Goal: Transaction & Acquisition: Purchase product/service

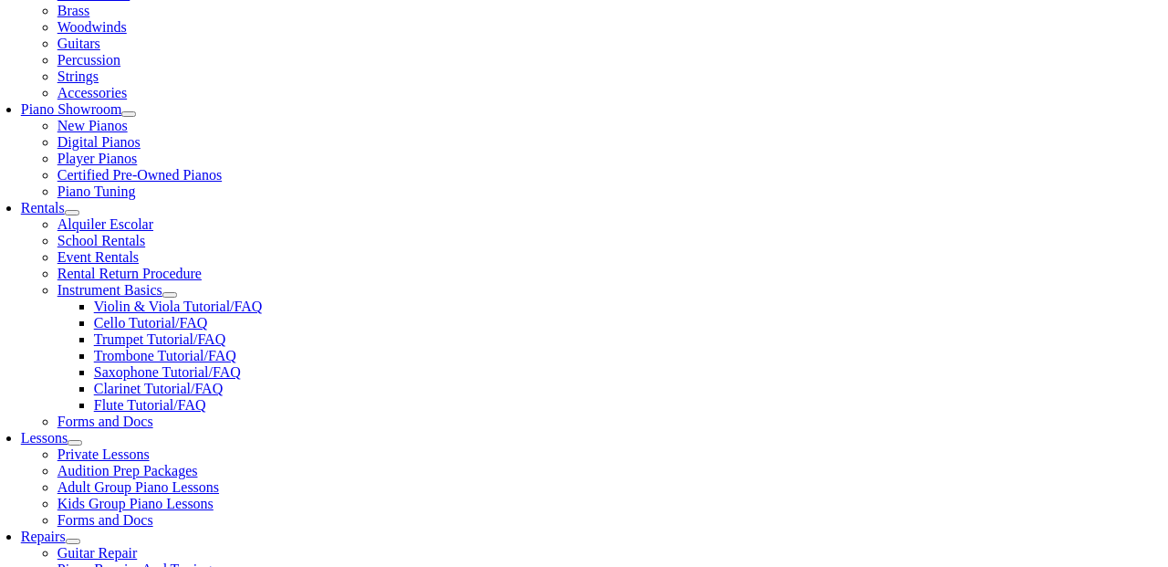
scroll to position [466, 0]
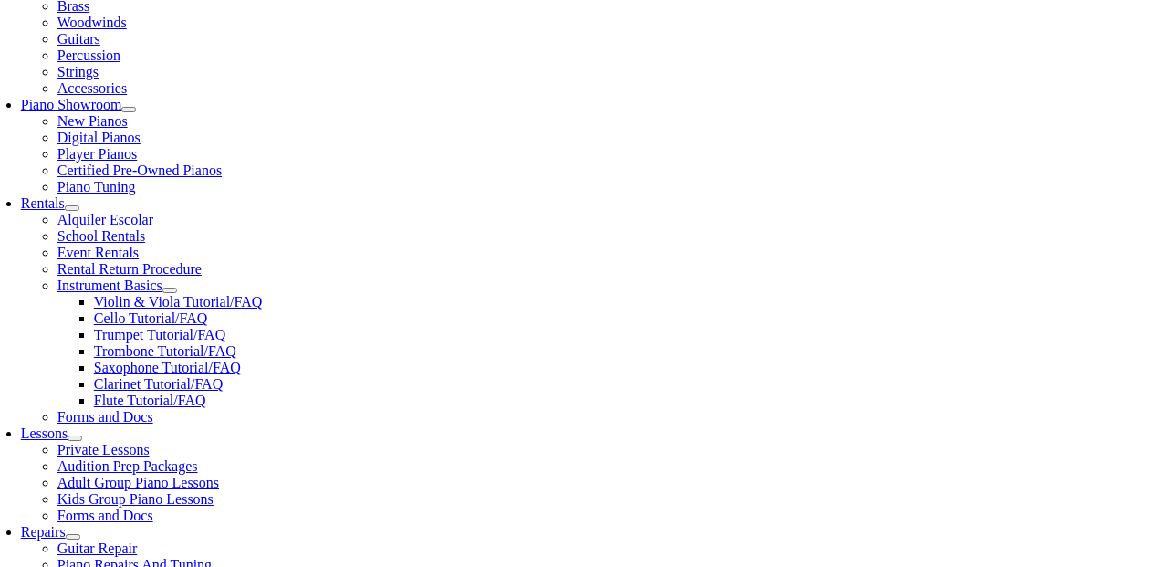
scroll to position [836, 0]
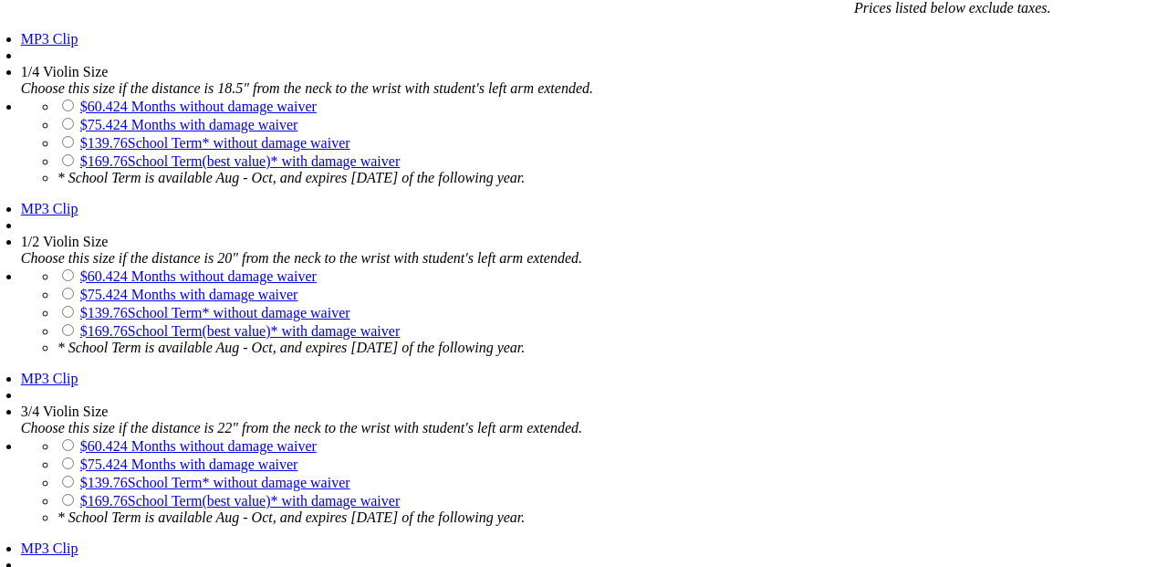
scroll to position [1480, 0]
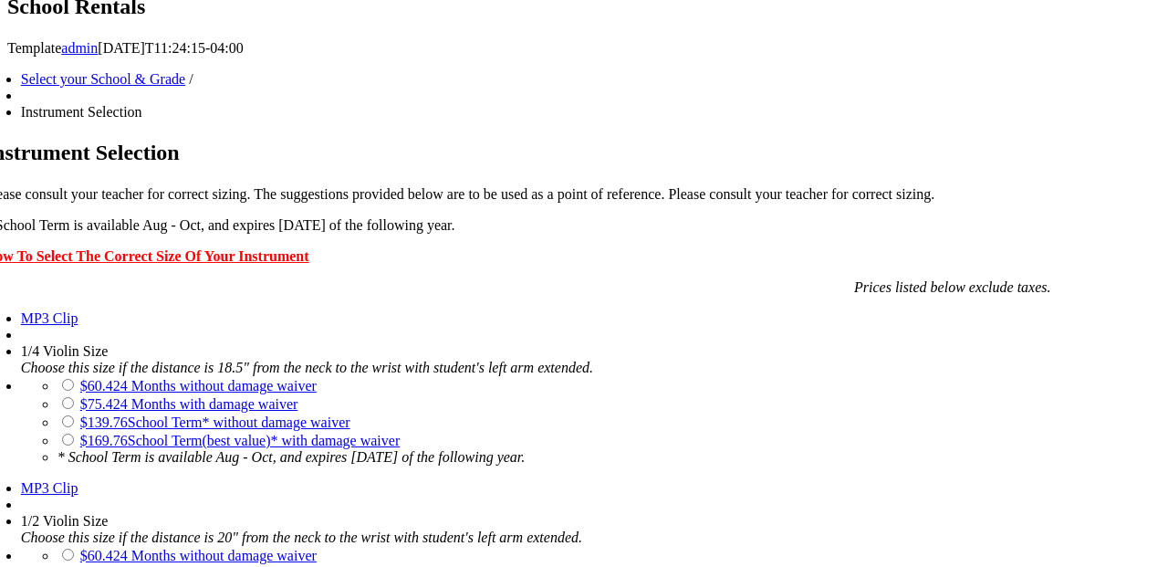
scroll to position [1196, 0]
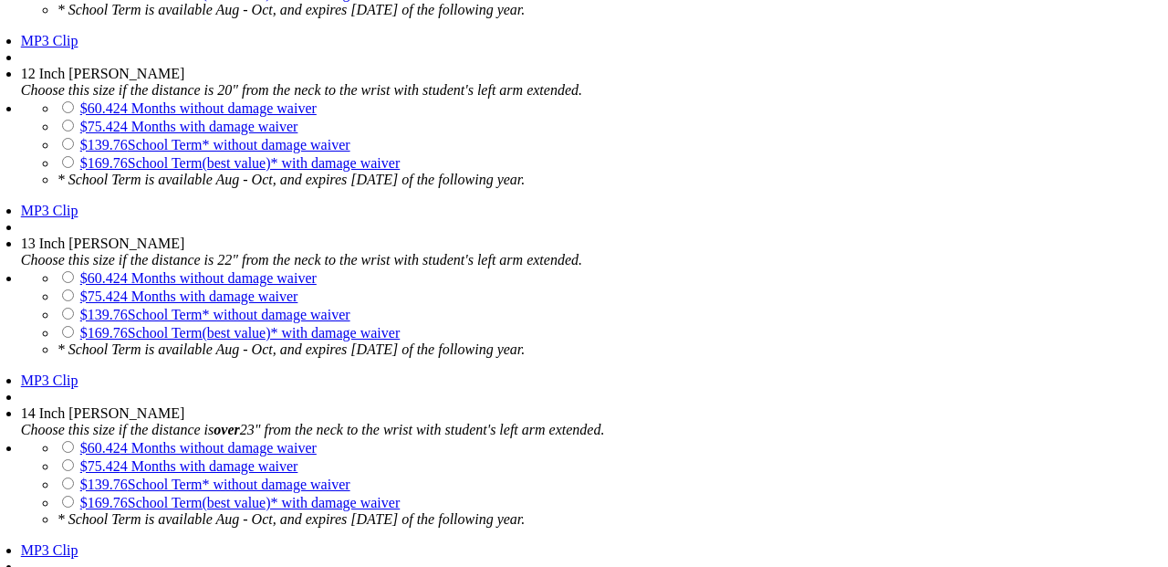
scroll to position [2319, 0]
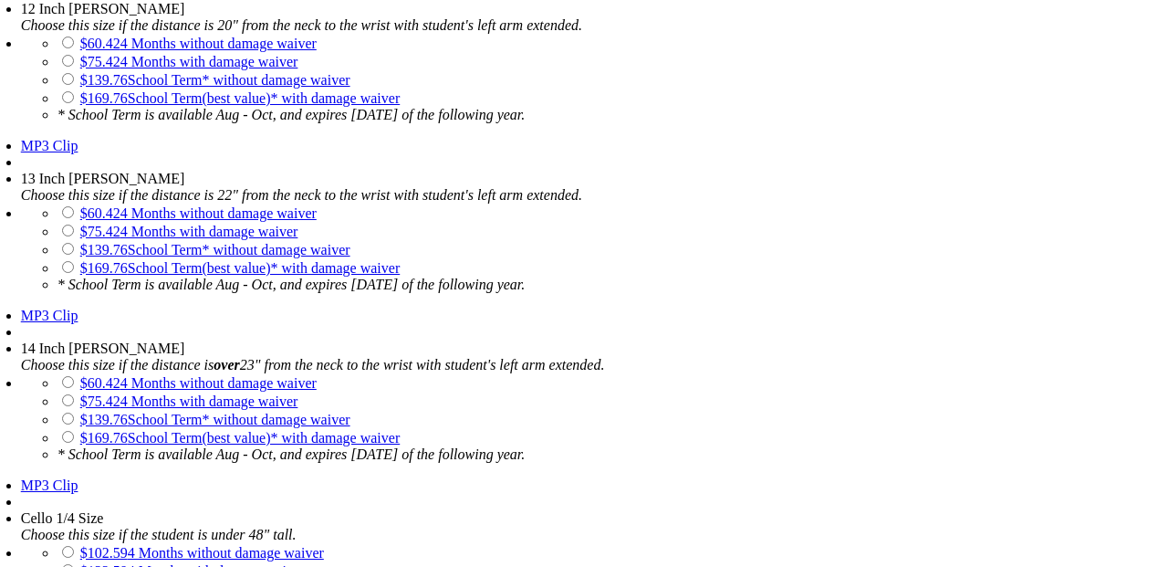
scroll to position [2393, 0]
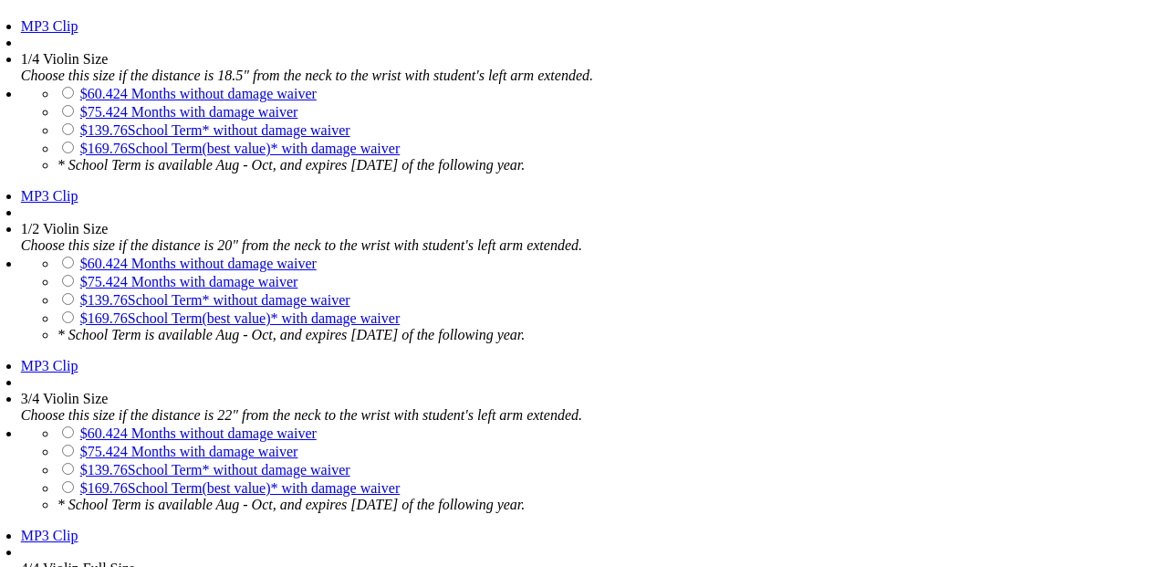
scroll to position [1493, 0]
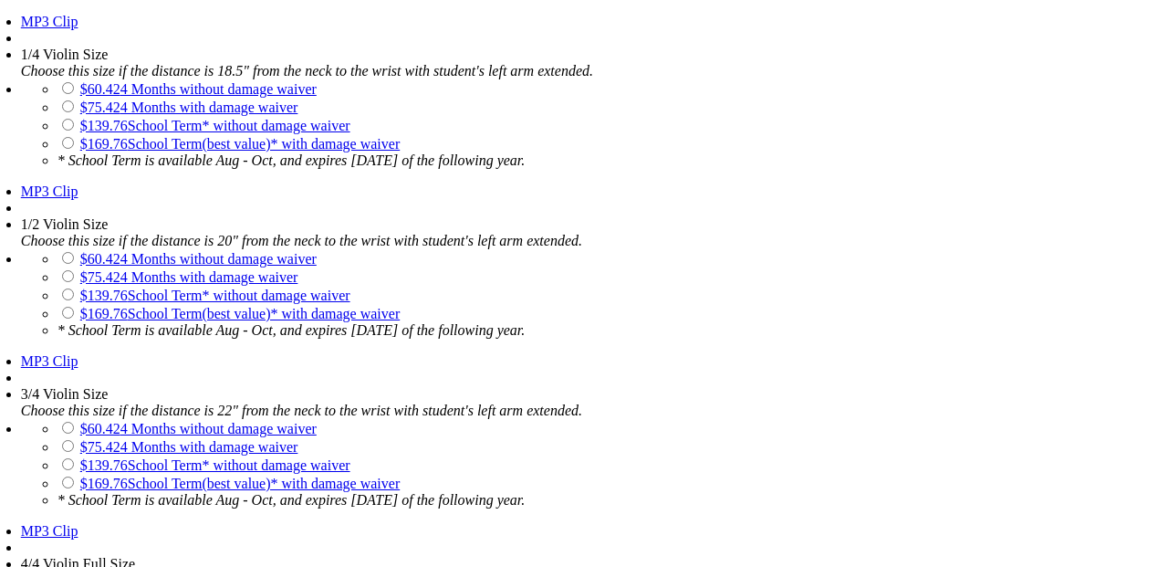
drag, startPoint x: 59, startPoint y: 124, endPoint x: 868, endPoint y: 425, distance: 863.1
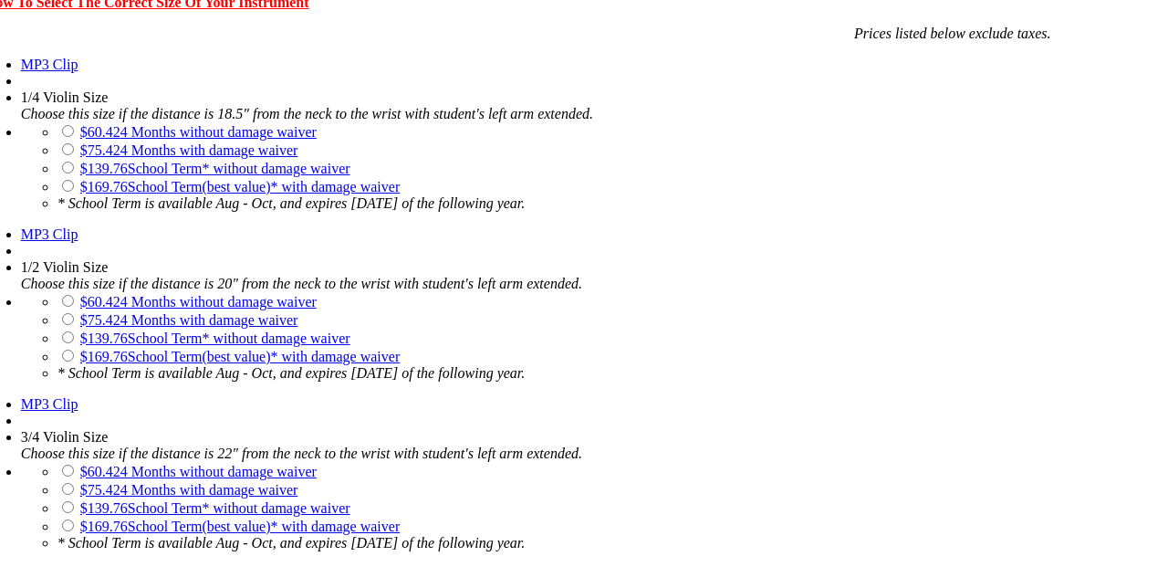
scroll to position [1453, 0]
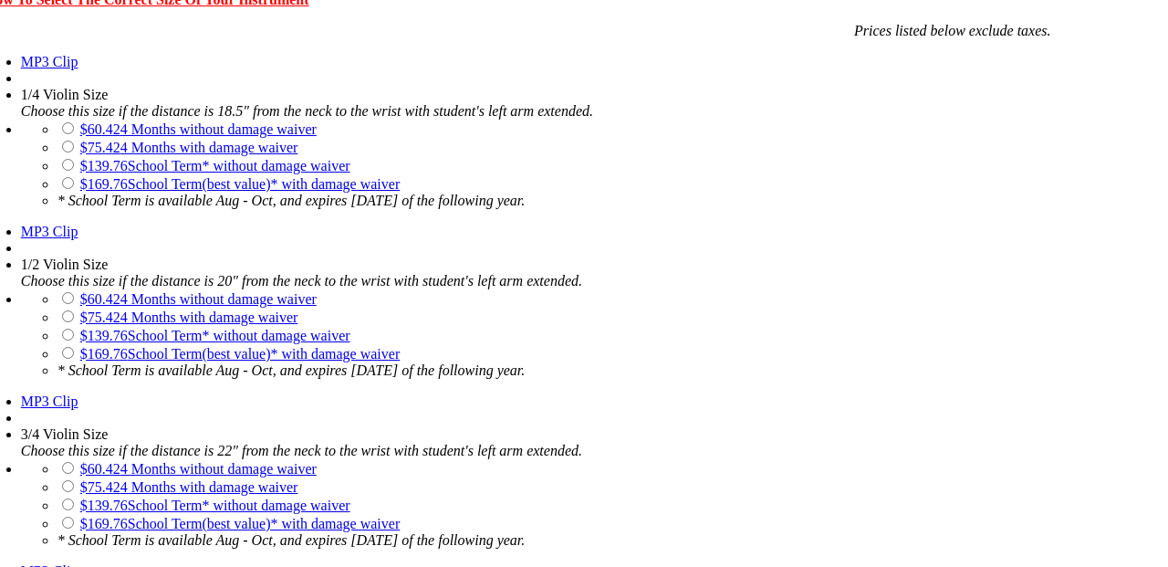
drag, startPoint x: 53, startPoint y: 171, endPoint x: 410, endPoint y: 171, distance: 356.9
drag, startPoint x: 92, startPoint y: 178, endPoint x: 859, endPoint y: 503, distance: 832.8
copy form "12 Inch [PERSON_NAME] Choose this size if the distance is 20" from the neck to …"
